Goal: Task Accomplishment & Management: Use online tool/utility

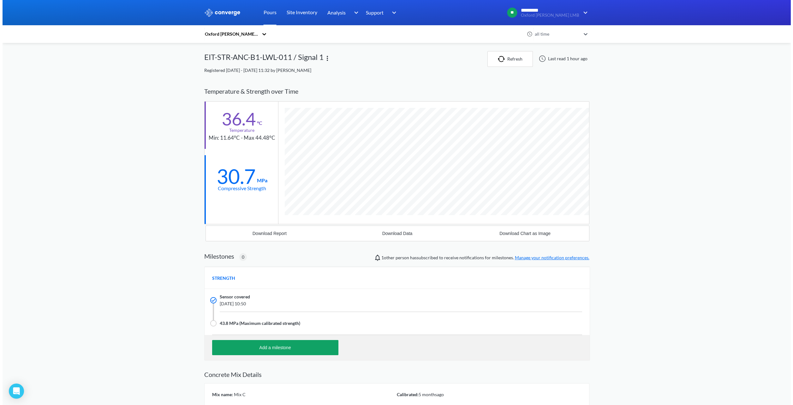
scroll to position [401, 385]
click at [161, 85] on div "MENU Oxford [PERSON_NAME] LMB Pours Site Inventory Analysis Concrete Performanc…" at bounding box center [394, 228] width 788 height 457
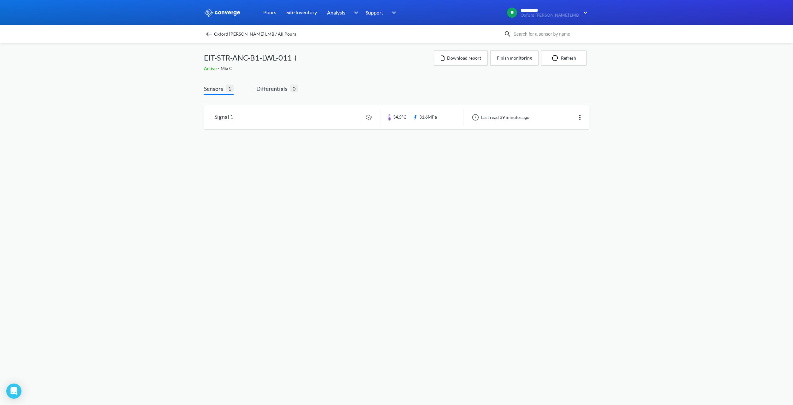
click at [150, 129] on div "MENU Oxford [PERSON_NAME] LMB Pours Site Inventory Analysis Concrete Performanc…" at bounding box center [396, 71] width 793 height 142
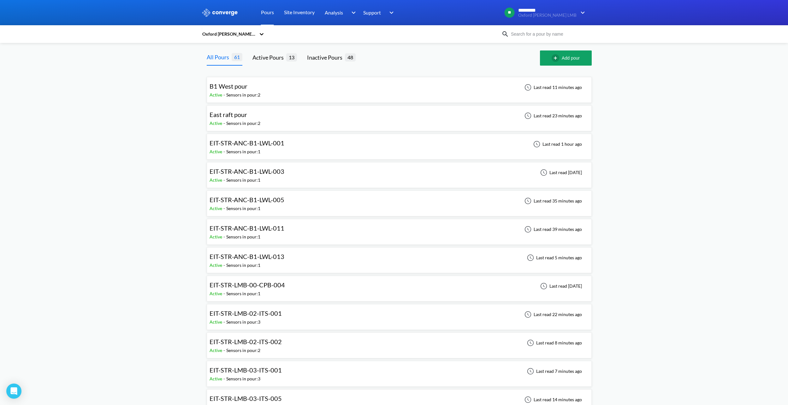
click at [268, 201] on span "EIT-STR-ANC-B1-LWL-005" at bounding box center [247, 200] width 75 height 8
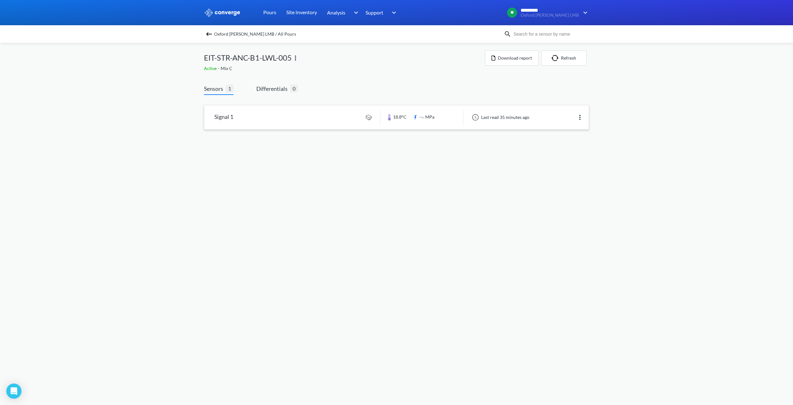
click at [511, 117] on link at bounding box center [396, 117] width 384 height 24
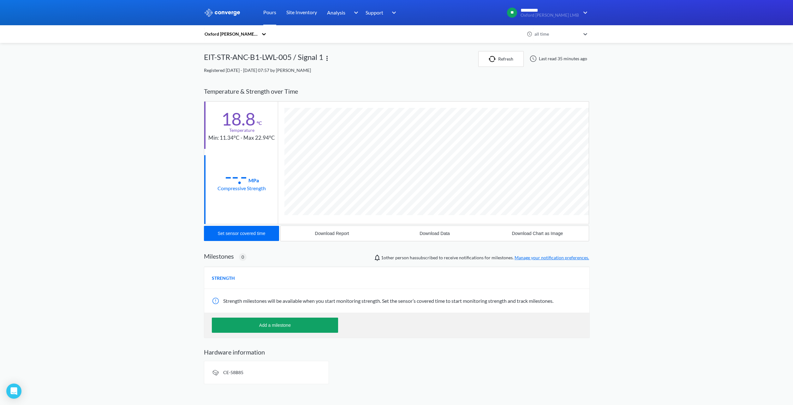
scroll to position [333, 385]
click at [224, 233] on div "Set sensor covered time" at bounding box center [242, 233] width 48 height 5
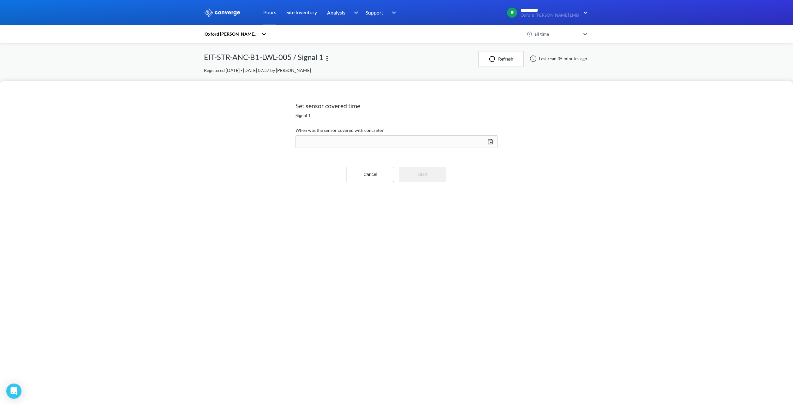
click at [335, 140] on div "[DATE] Press the down arrow key to interact with the calendar and select a date…" at bounding box center [396, 141] width 202 height 15
click at [431, 192] on td "6" at bounding box center [434, 192] width 10 height 10
click at [443, 247] on input "13" at bounding box center [443, 245] width 18 height 13
drag, startPoint x: 439, startPoint y: 246, endPoint x: 413, endPoint y: 244, distance: 26.3
click at [413, 244] on div "13 : 32 Cancel Save" at bounding box center [454, 260] width 85 height 52
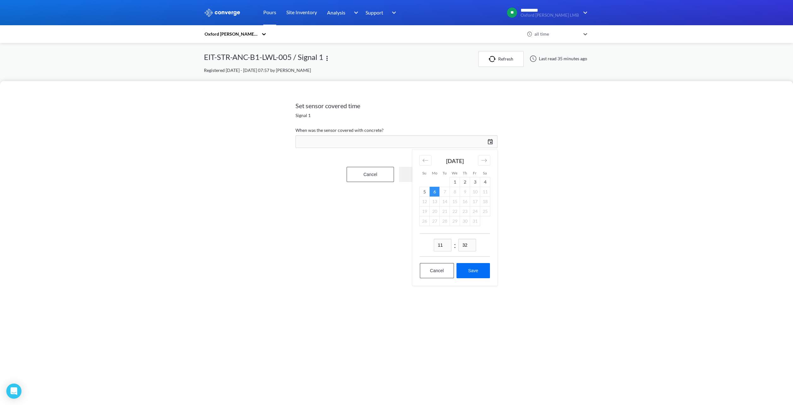
type input "11"
type input "40"
click at [466, 268] on button "Save" at bounding box center [472, 270] width 33 height 15
type input "11:40[DATE]"
click at [423, 172] on button "Start" at bounding box center [422, 174] width 47 height 15
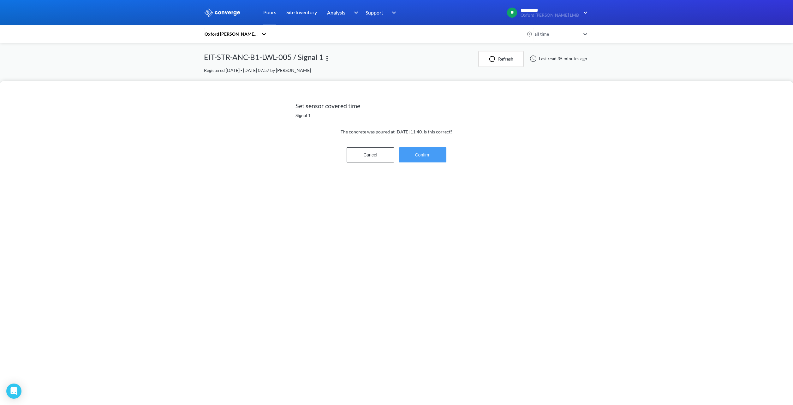
click at [419, 155] on button "Confirm" at bounding box center [422, 154] width 47 height 15
